Goal: Find specific page/section: Find specific page/section

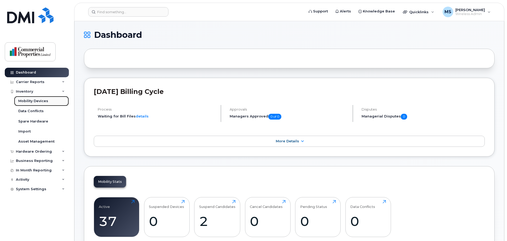
click at [24, 97] on link "Mobility Devices" at bounding box center [41, 101] width 55 height 10
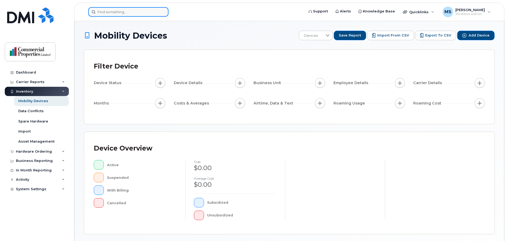
click at [130, 14] on input at bounding box center [128, 12] width 80 height 10
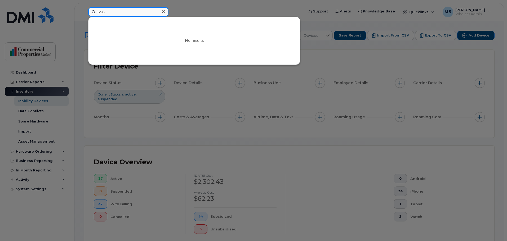
click at [130, 14] on input "658" at bounding box center [128, 12] width 80 height 10
type input "658"
click at [265, 169] on div at bounding box center [253, 120] width 507 height 241
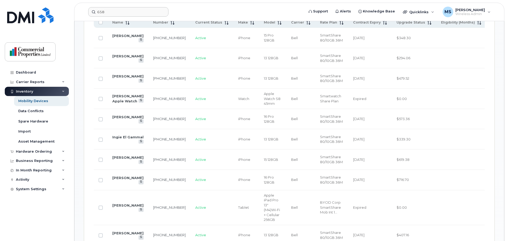
scroll to position [212, 0]
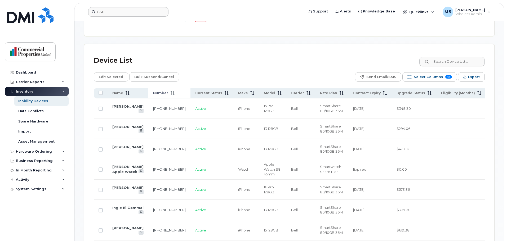
click at [168, 91] on span at bounding box center [171, 93] width 6 height 5
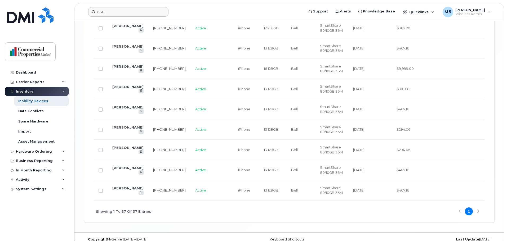
scroll to position [886, 0]
